Goal: Transaction & Acquisition: Download file/media

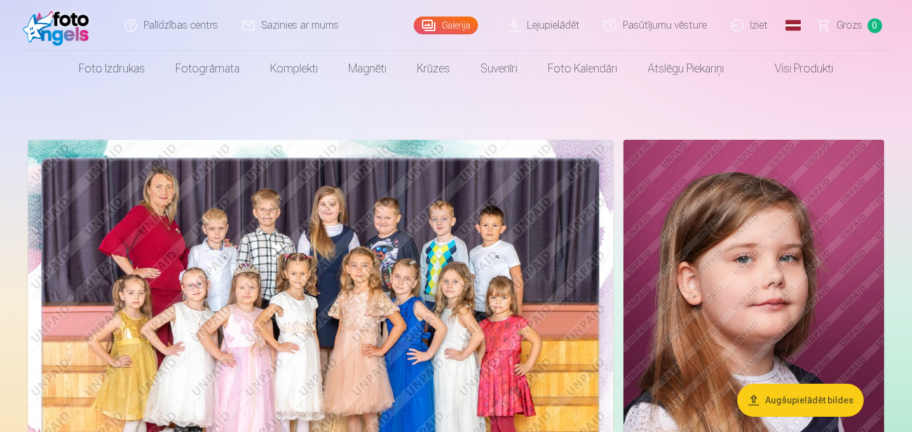
click at [547, 20] on link "Lejupielādēt" at bounding box center [544, 25] width 96 height 51
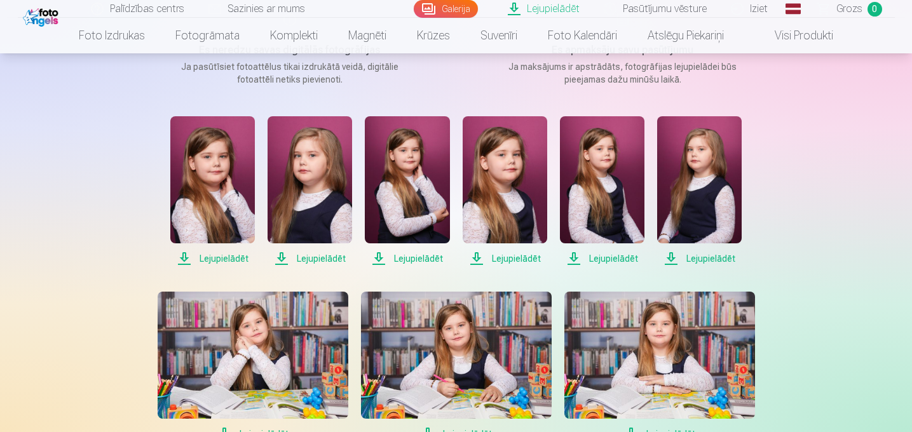
scroll to position [209, 0]
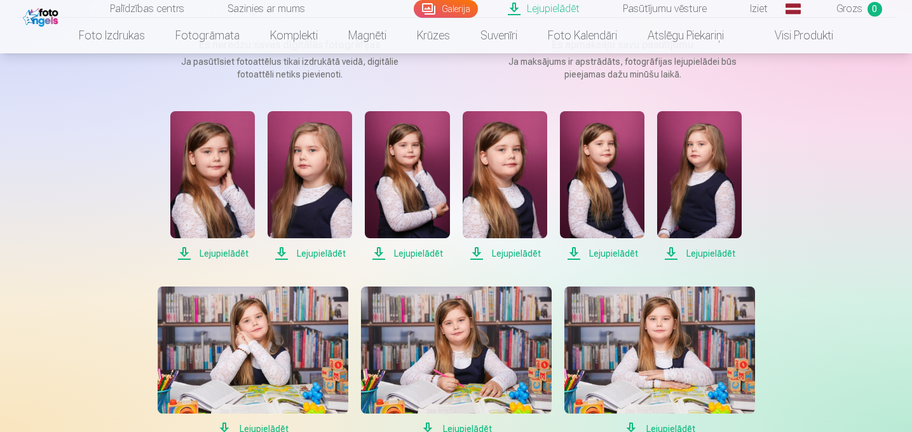
click at [231, 249] on span "Lejupielādēt" at bounding box center [212, 253] width 85 height 15
click at [305, 250] on span "Lejupielādēt" at bounding box center [310, 253] width 85 height 15
click at [398, 252] on span "Lejupielādēt" at bounding box center [407, 253] width 85 height 15
click at [494, 254] on span "Lejupielādēt" at bounding box center [505, 253] width 85 height 15
click at [597, 249] on span "Lejupielādēt" at bounding box center [602, 253] width 85 height 15
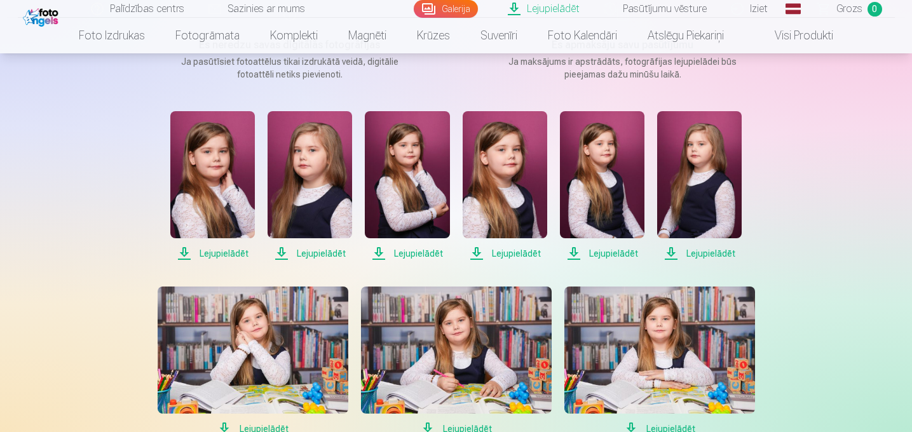
click at [683, 251] on span "Lejupielādēt" at bounding box center [699, 253] width 85 height 15
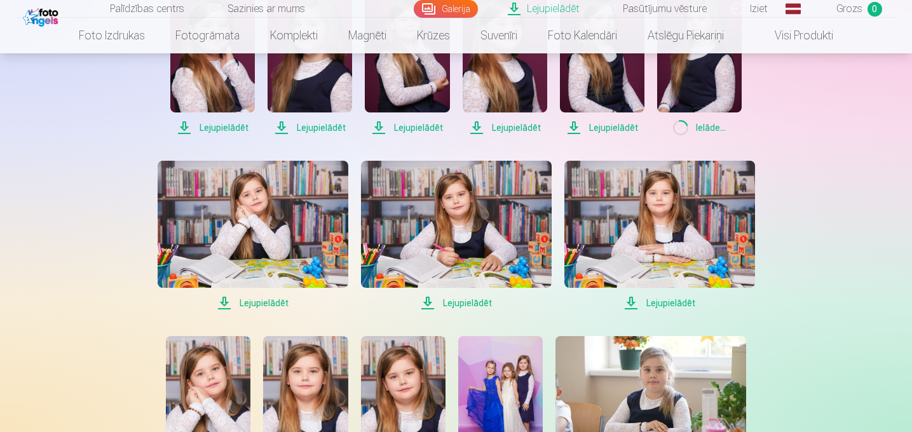
scroll to position [427, 0]
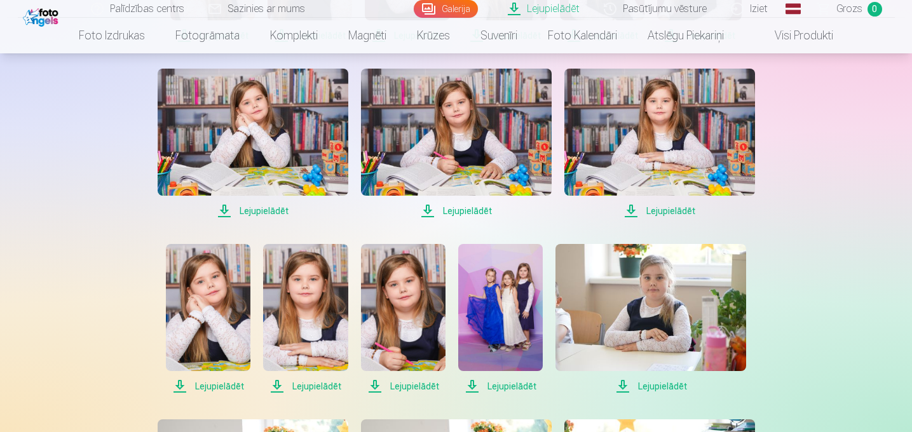
click at [265, 208] on span "Lejupielādēt" at bounding box center [253, 210] width 191 height 15
click at [467, 212] on span "Lejupielādēt" at bounding box center [456, 210] width 191 height 15
click at [887, 201] on div "Palīdzības centrs Sazinies ar mums Galerija Lejupielādēt Pasūtījumu vēsture Izi…" at bounding box center [456, 276] width 912 height 1407
click at [679, 210] on span "Lejupielādēt" at bounding box center [659, 210] width 191 height 15
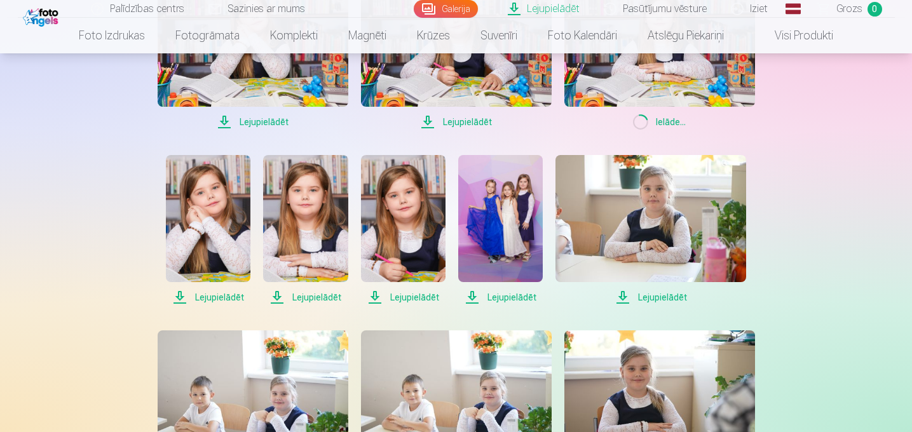
scroll to position [549, 0]
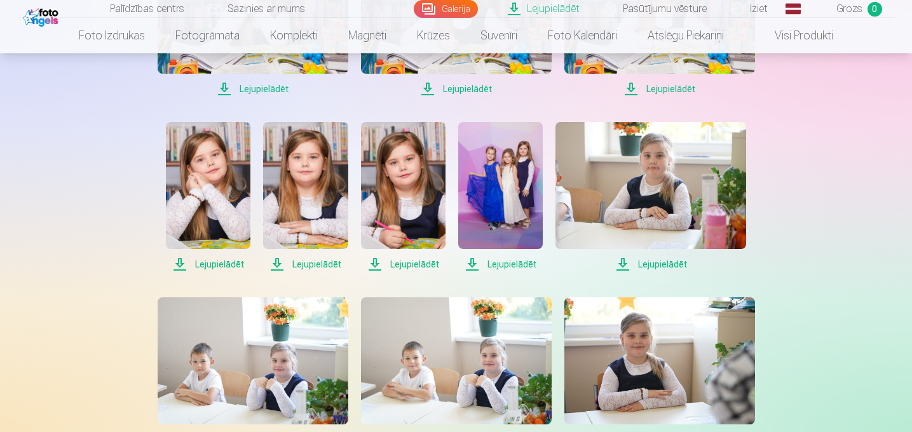
click at [228, 268] on span "Lejupielādēt" at bounding box center [208, 264] width 85 height 15
click at [297, 265] on span "Lejupielādēt" at bounding box center [305, 264] width 85 height 15
click at [421, 262] on span "Lejupielādēt" at bounding box center [403, 264] width 85 height 15
click at [497, 265] on span "Lejupielādēt" at bounding box center [500, 264] width 85 height 15
click at [646, 262] on span "Lejupielādēt" at bounding box center [650, 264] width 191 height 15
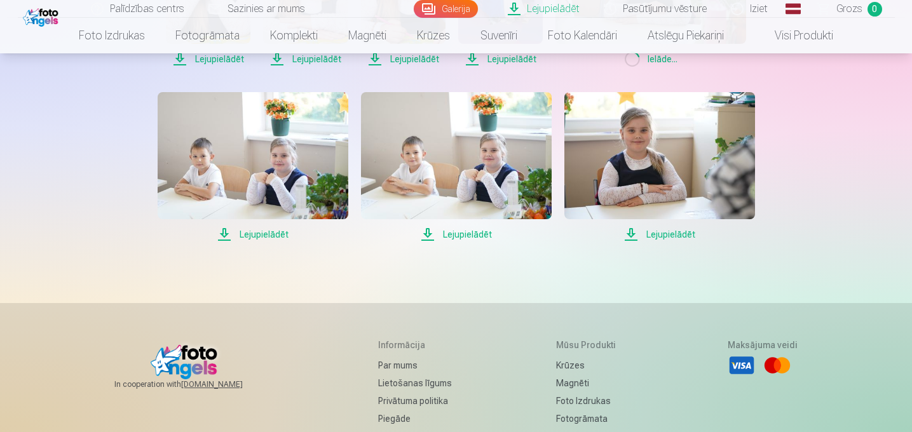
scroll to position [793, 0]
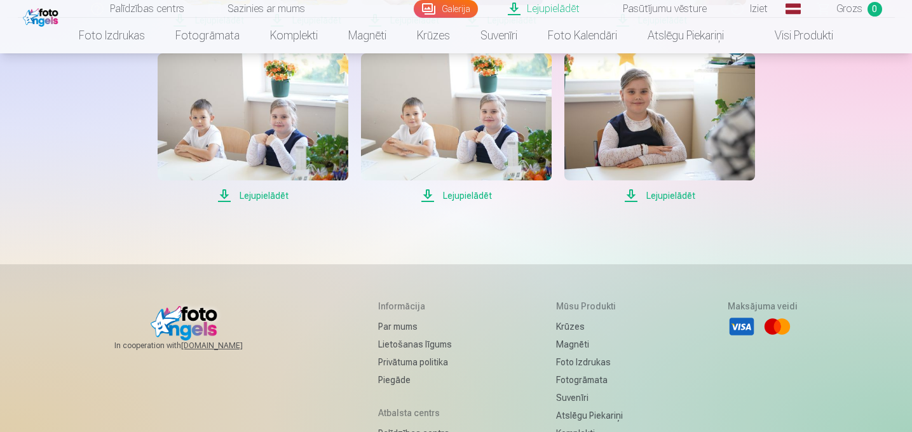
click at [271, 193] on span "Lejupielādēt" at bounding box center [253, 195] width 191 height 15
click at [461, 200] on span "Lejupielādēt" at bounding box center [456, 195] width 191 height 15
click at [651, 194] on span "Lejupielādēt" at bounding box center [659, 195] width 191 height 15
